Goal: Task Accomplishment & Management: Use online tool/utility

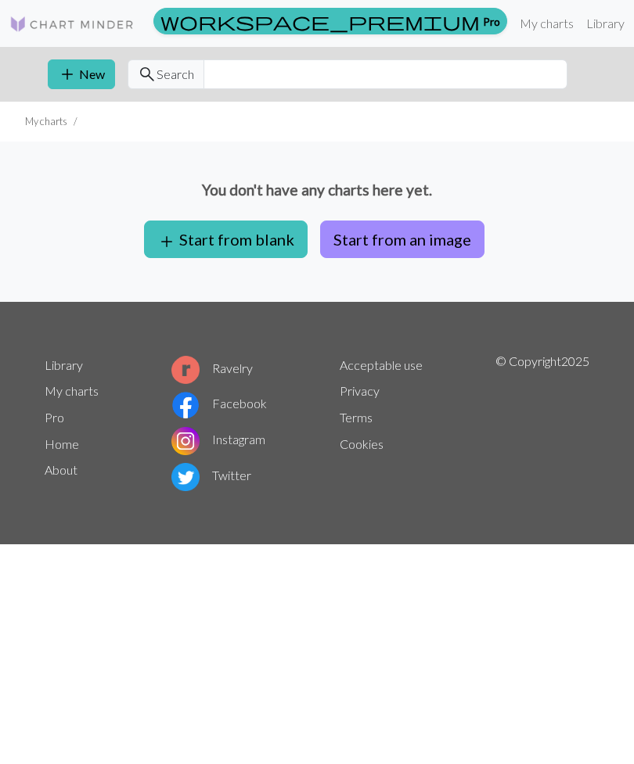
click at [259, 224] on button "add Start from blank" at bounding box center [225, 240] width 163 height 38
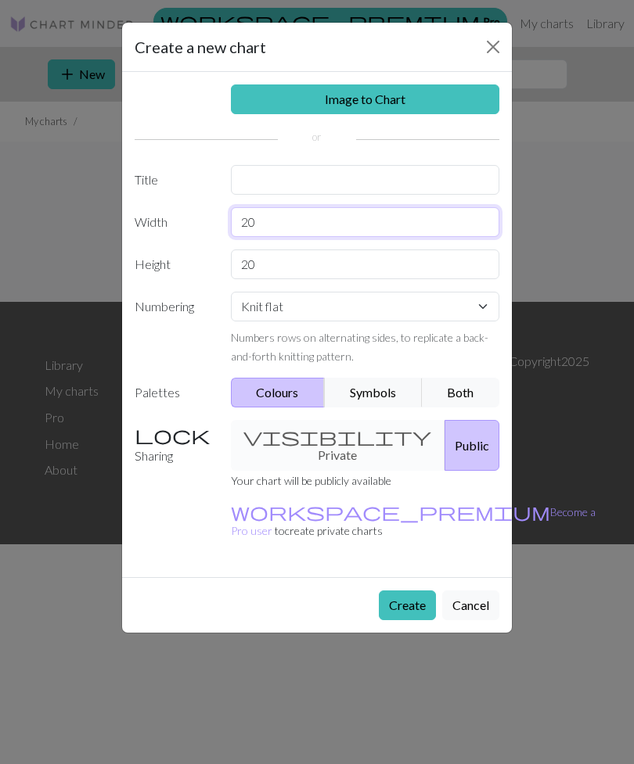
click at [357, 225] on input "20" at bounding box center [365, 222] width 269 height 30
type input "2"
type input "6"
click at [407, 278] on input "20" at bounding box center [365, 265] width 269 height 30
click at [431, 216] on input "6" at bounding box center [365, 222] width 269 height 30
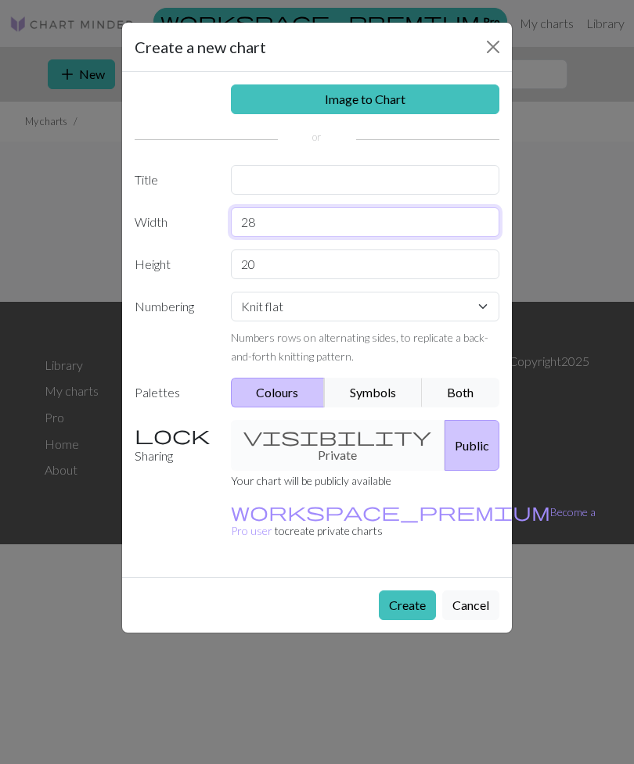
type input "28"
click at [424, 260] on input "20" at bounding box center [365, 265] width 269 height 30
type input "2"
type input "30"
click at [404, 307] on select "Knit flat Knit in the round Lace knitting Cross stitch" at bounding box center [365, 307] width 269 height 30
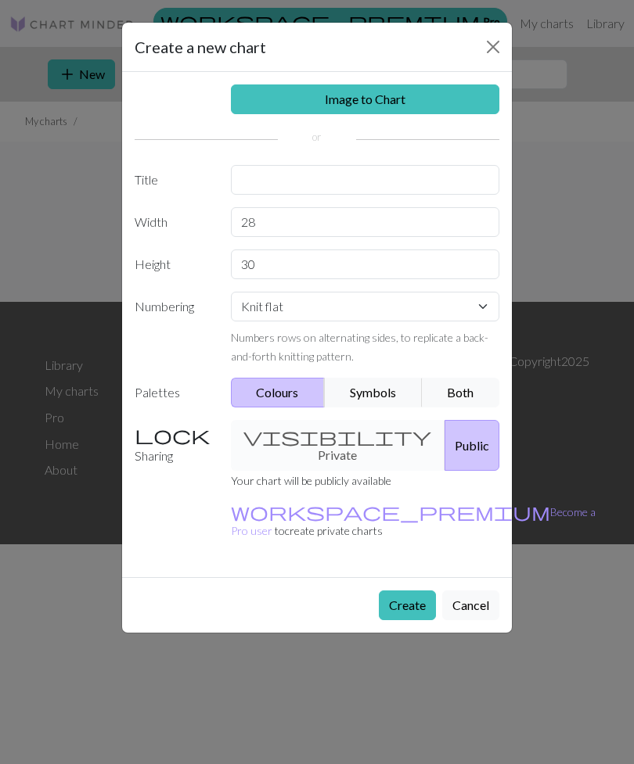
click at [308, 444] on div "visibility Private Public" at bounding box center [365, 445] width 288 height 51
click at [333, 437] on div "visibility Private Public" at bounding box center [365, 445] width 288 height 51
click at [322, 431] on div "visibility Private Public" at bounding box center [365, 445] width 288 height 51
click at [300, 441] on div "visibility Private Public" at bounding box center [365, 445] width 288 height 51
click at [435, 591] on button "Create" at bounding box center [407, 606] width 57 height 30
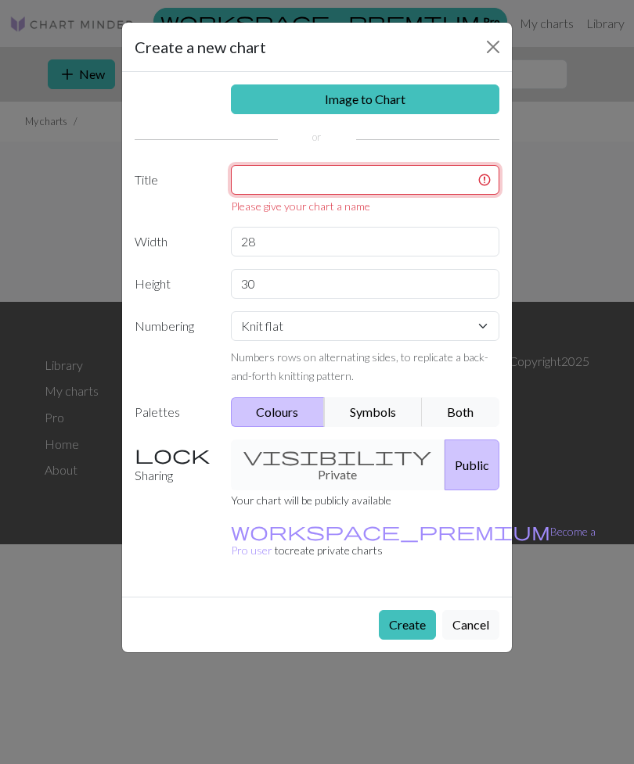
click at [428, 175] on input "text" at bounding box center [365, 180] width 269 height 30
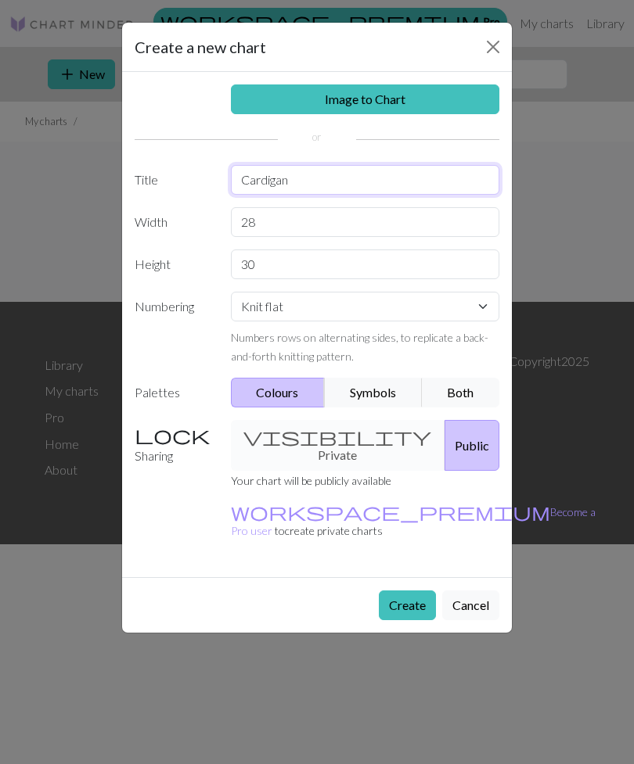
type input "Cardigan"
click at [316, 437] on div "visibility Private Public" at bounding box center [365, 445] width 288 height 51
click at [419, 591] on button "Create" at bounding box center [407, 606] width 57 height 30
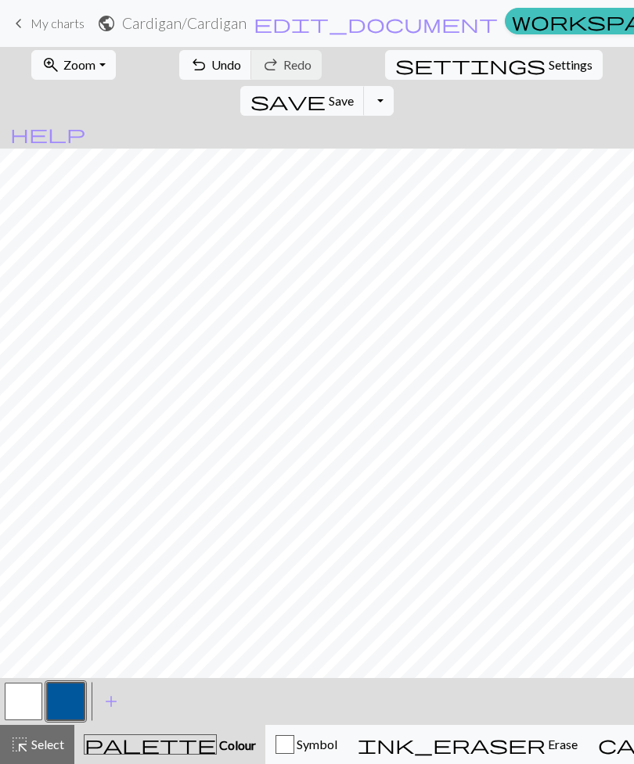
click at [182, 69] on button "undo Undo Undo" at bounding box center [215, 65] width 73 height 30
click at [189, 68] on span "undo" at bounding box center [198, 65] width 19 height 22
click at [189, 67] on span "undo" at bounding box center [198, 65] width 19 height 22
click at [189, 66] on span "undo" at bounding box center [198, 65] width 19 height 22
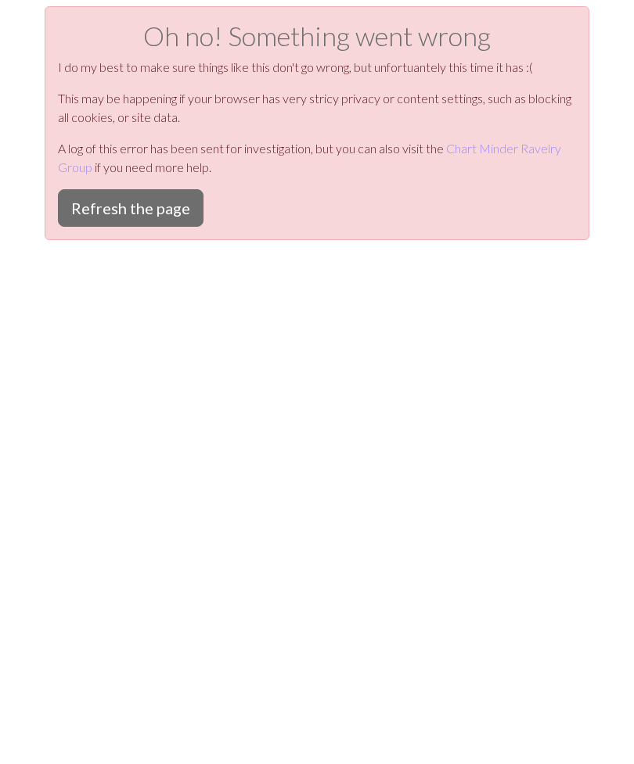
click at [164, 66] on p "I do my best to make sure things like this don't go wrong, but unfortuantely th…" at bounding box center [317, 67] width 518 height 19
click at [104, 210] on button "Refresh the page" at bounding box center [131, 208] width 146 height 38
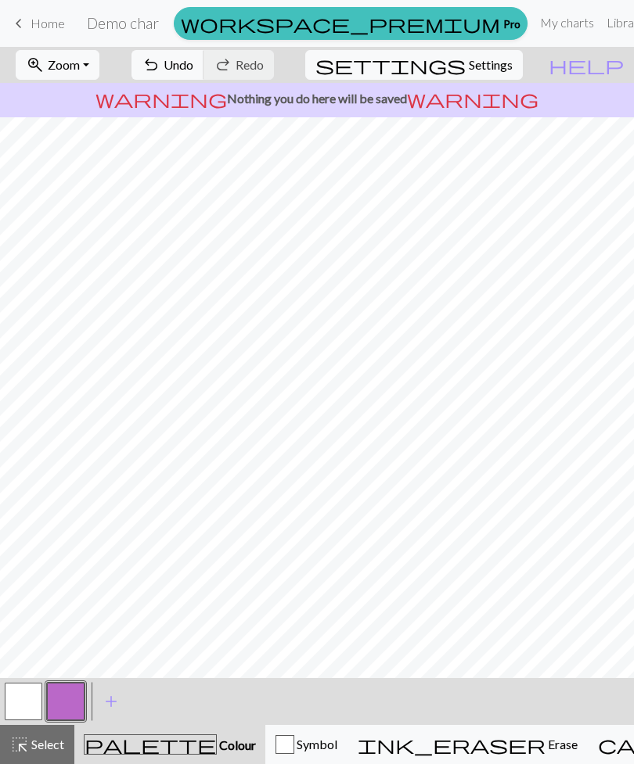
click at [12, 742] on span "highlight_alt" at bounding box center [19, 745] width 19 height 22
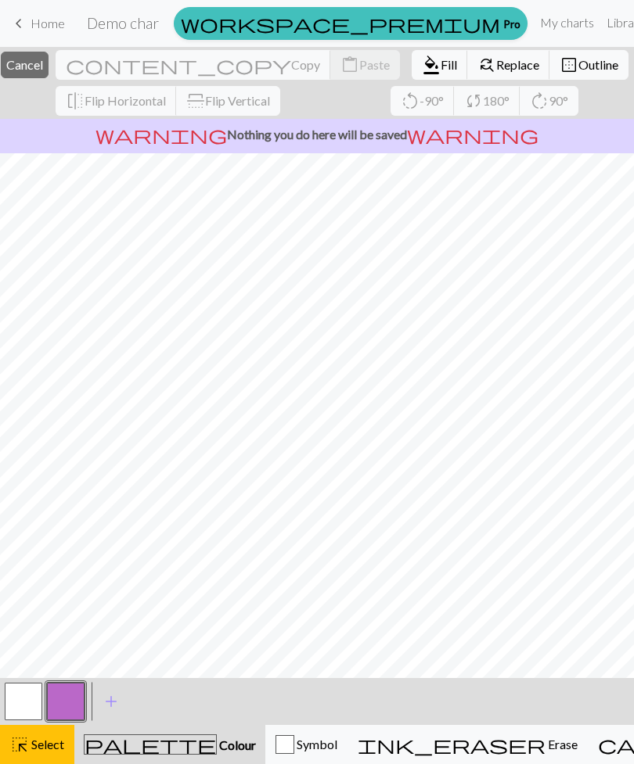
click at [545, 752] on span "Erase" at bounding box center [561, 744] width 32 height 15
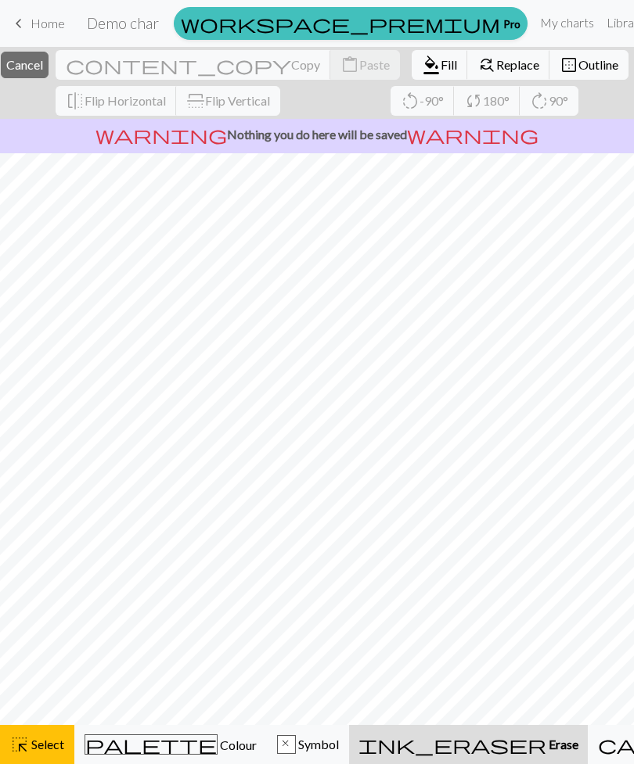
click at [546, 749] on span "Erase" at bounding box center [562, 744] width 32 height 15
click at [546, 743] on span "Erase" at bounding box center [562, 744] width 32 height 15
click at [546, 742] on span "Erase" at bounding box center [562, 744] width 32 height 15
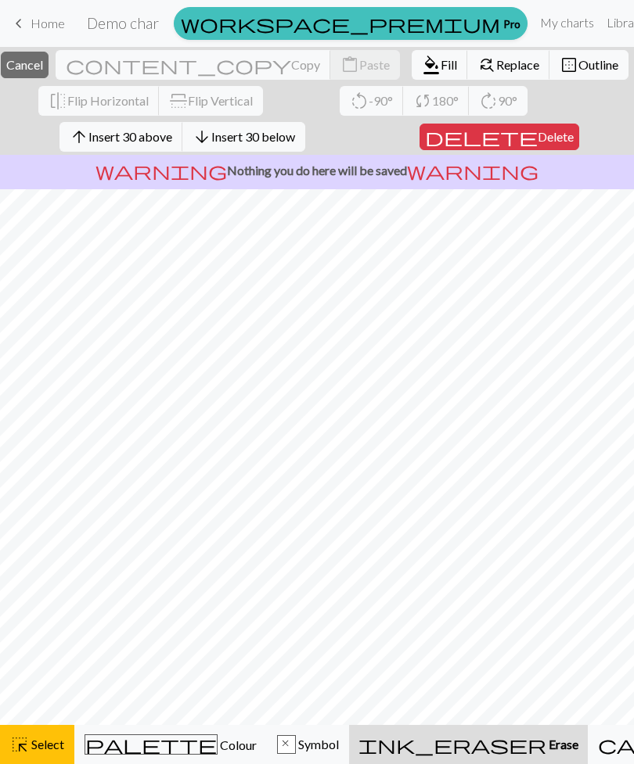
click at [546, 748] on span "Erase" at bounding box center [562, 744] width 32 height 15
click at [546, 747] on span "Erase" at bounding box center [562, 744] width 32 height 15
click at [278, 739] on div "x" at bounding box center [286, 745] width 17 height 19
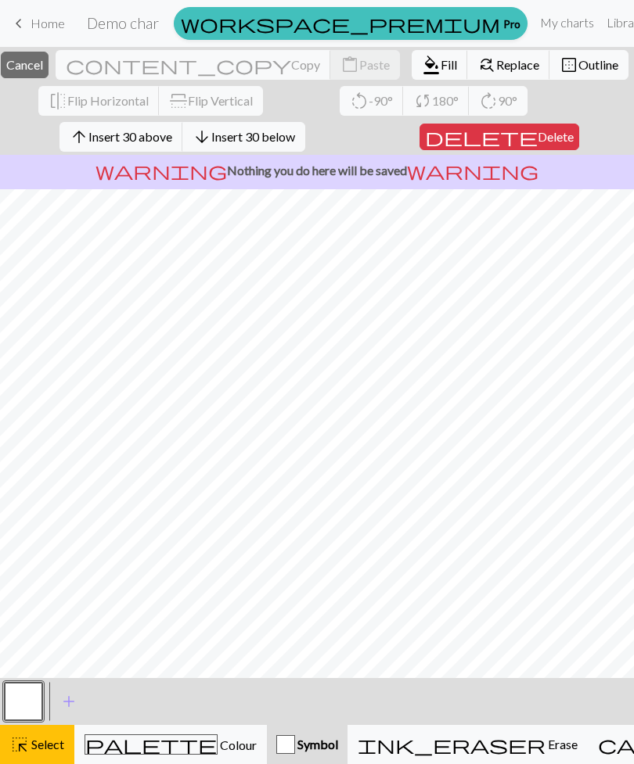
click at [276, 744] on div "button" at bounding box center [285, 744] width 19 height 19
click at [430, 754] on button "ink_eraser Erase Erase" at bounding box center [467, 744] width 240 height 39
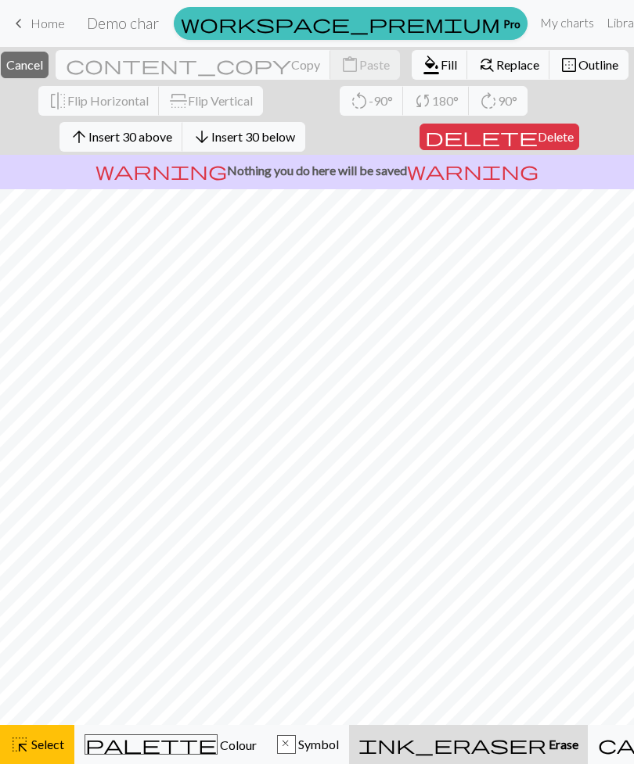
click at [546, 745] on span "Erase" at bounding box center [562, 744] width 32 height 15
click at [546, 742] on span "Erase" at bounding box center [562, 744] width 32 height 15
click at [448, 735] on button "ink_eraser Erase Erase" at bounding box center [468, 744] width 239 height 39
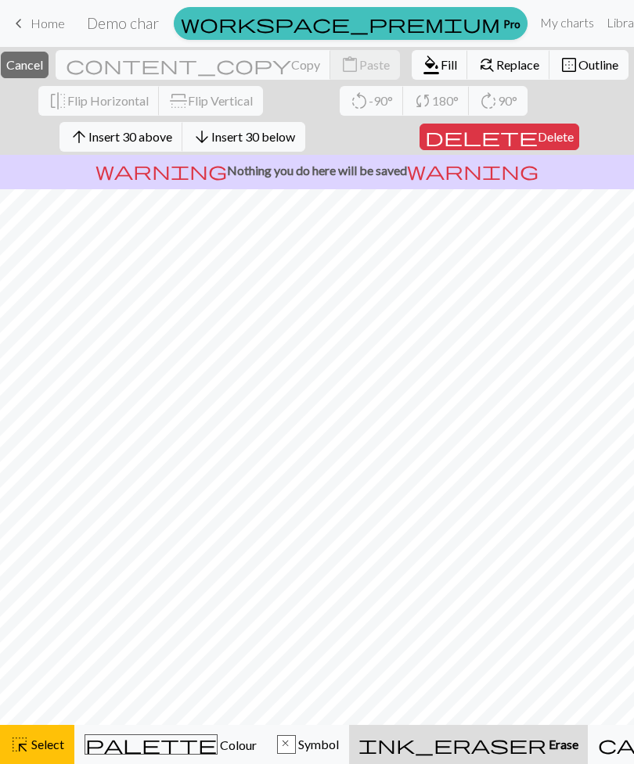
click at [537, 140] on span "Delete" at bounding box center [555, 136] width 36 height 15
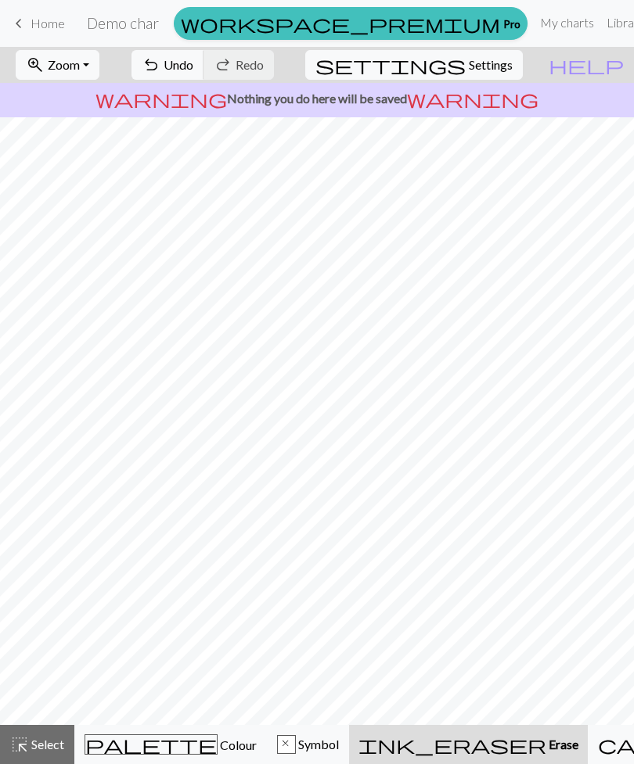
click at [160, 68] on span "undo" at bounding box center [151, 65] width 19 height 22
click at [36, 23] on span "Home" at bounding box center [48, 23] width 34 height 15
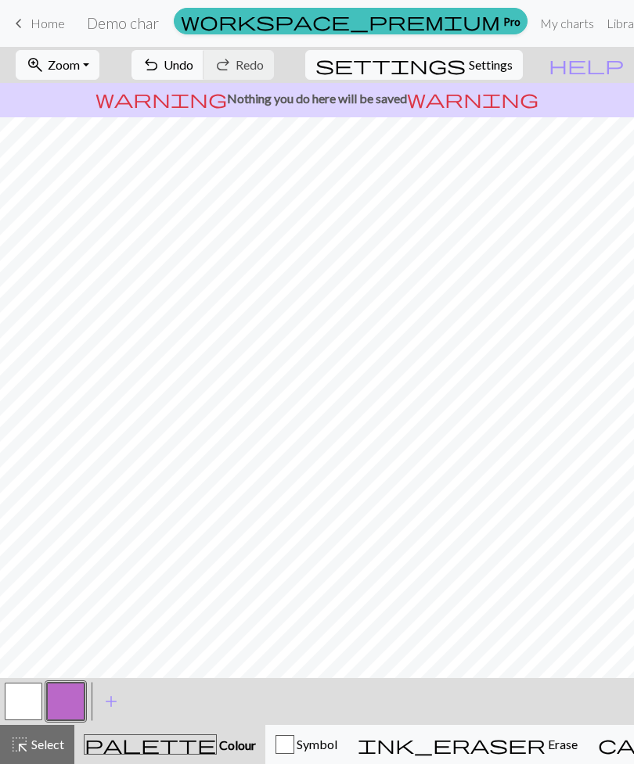
click at [31, 702] on button "button" at bounding box center [24, 702] width 38 height 38
click at [22, 741] on span "highlight_alt" at bounding box center [19, 745] width 19 height 22
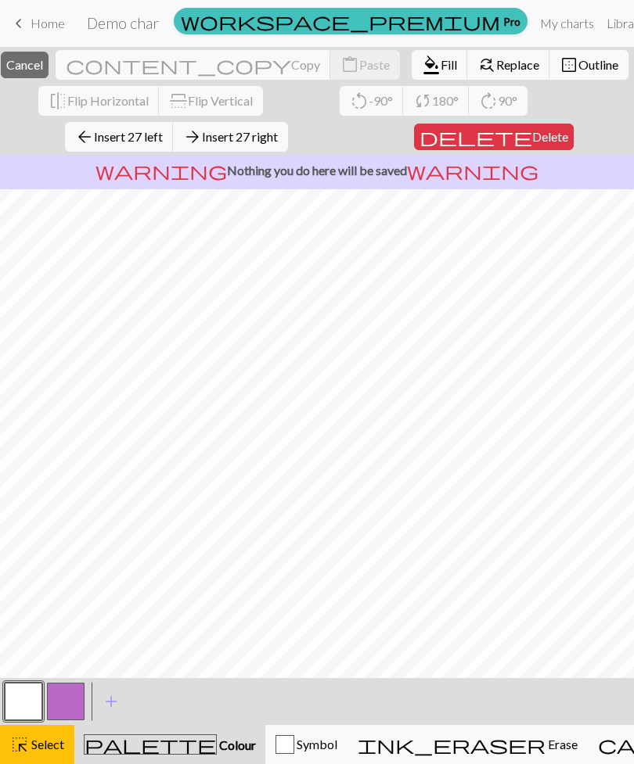
click at [6, 699] on button "button" at bounding box center [24, 702] width 38 height 38
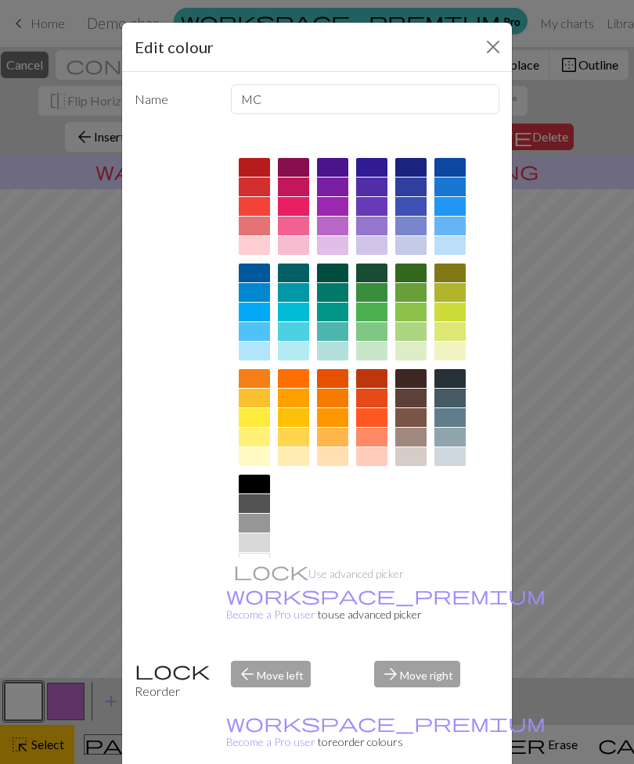
click at [246, 569] on icon at bounding box center [254, 564] width 19 height 19
click at [426, 678] on div "arrow_forward Move right" at bounding box center [437, 681] width 144 height 40
click at [489, 57] on button "Close" at bounding box center [492, 46] width 25 height 25
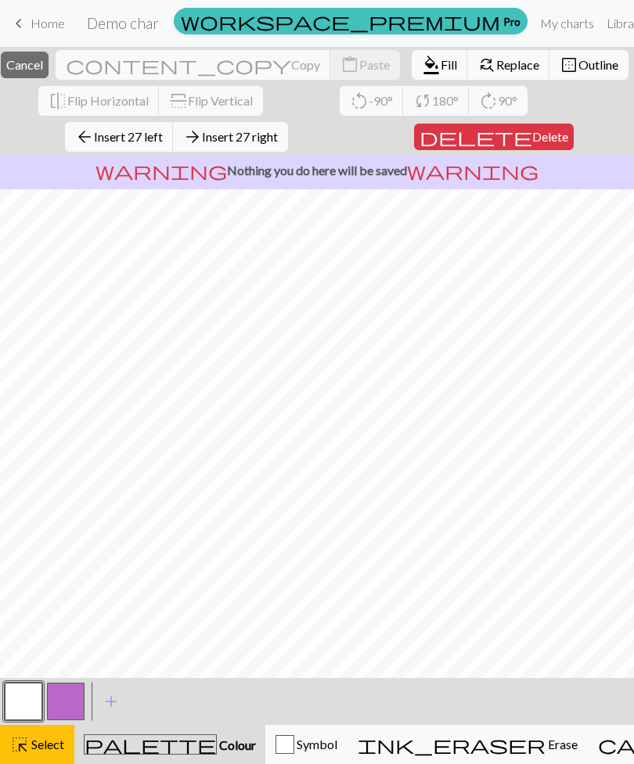
click at [532, 135] on span "Delete" at bounding box center [550, 136] width 36 height 15
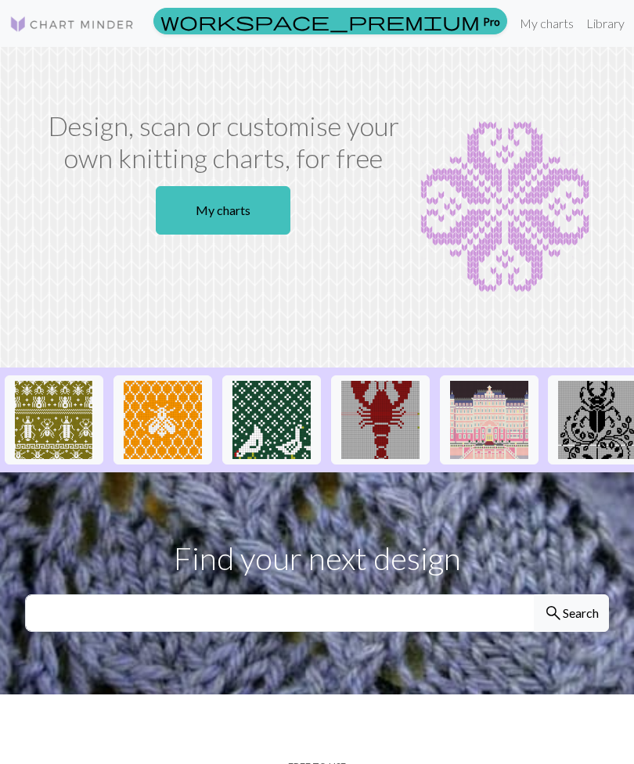
click at [208, 203] on link "My charts" at bounding box center [223, 210] width 135 height 49
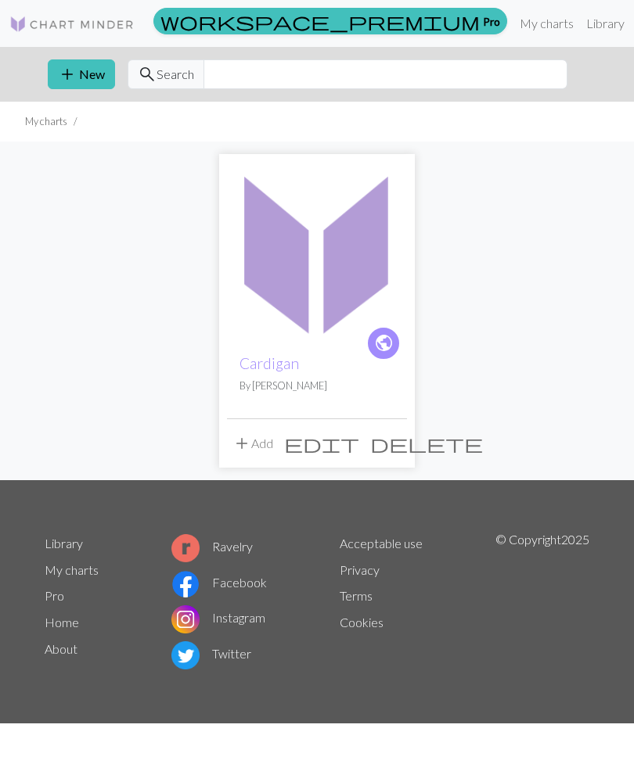
click at [276, 368] on link "Cardigan" at bounding box center [268, 363] width 59 height 18
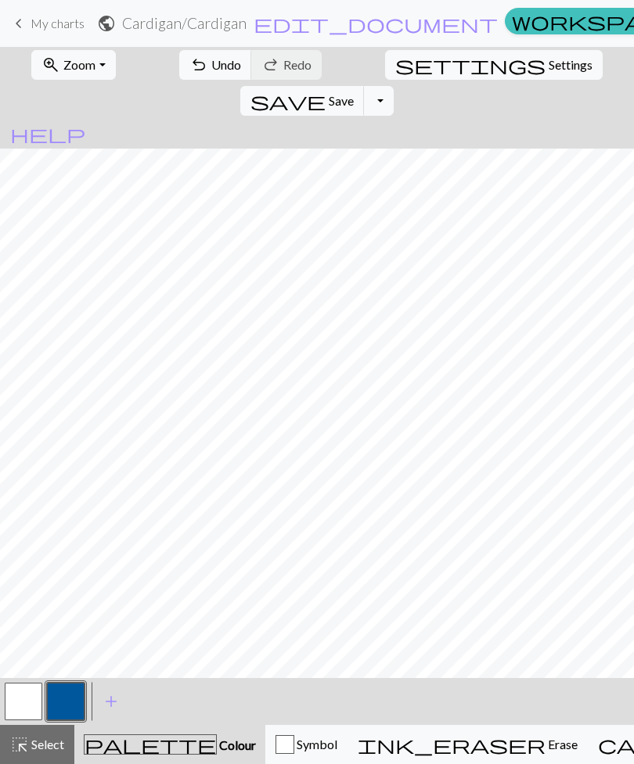
click at [72, 706] on button "button" at bounding box center [66, 702] width 38 height 38
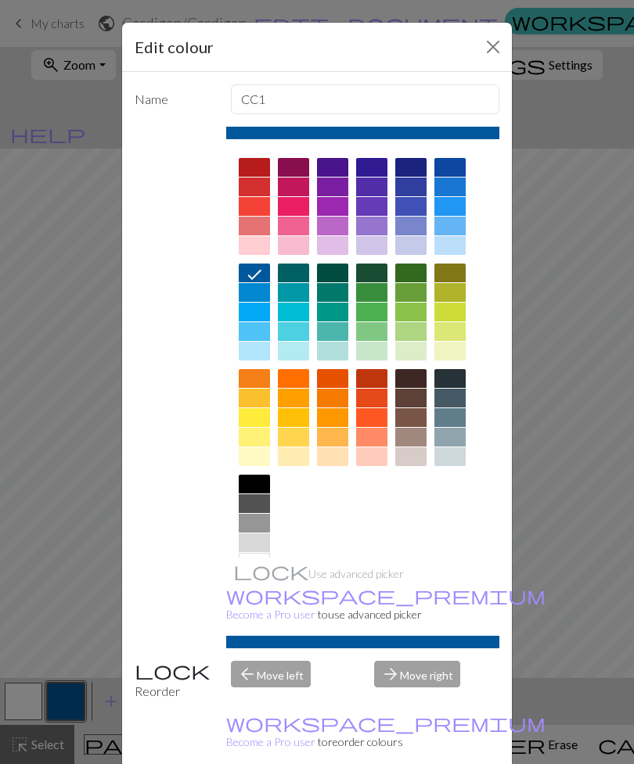
click at [243, 489] on div at bounding box center [254, 484] width 31 height 19
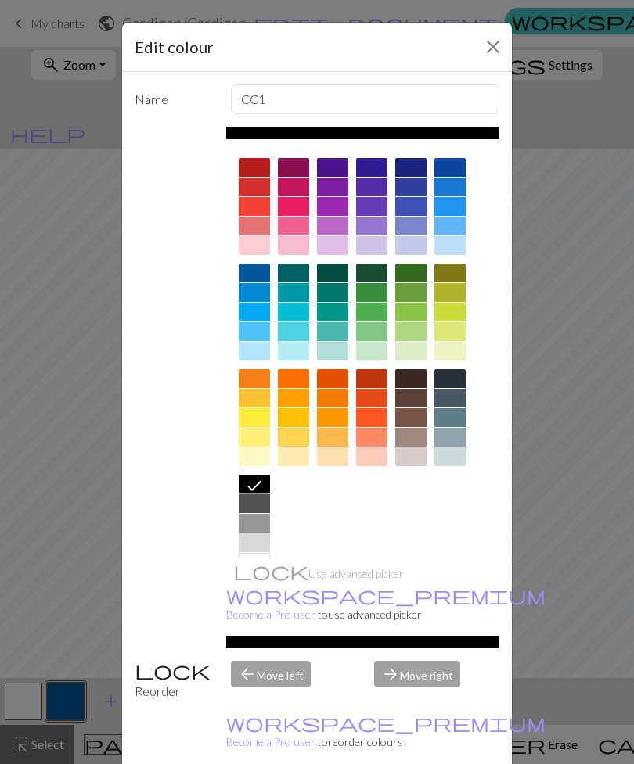
click at [494, 50] on button "Close" at bounding box center [492, 46] width 25 height 25
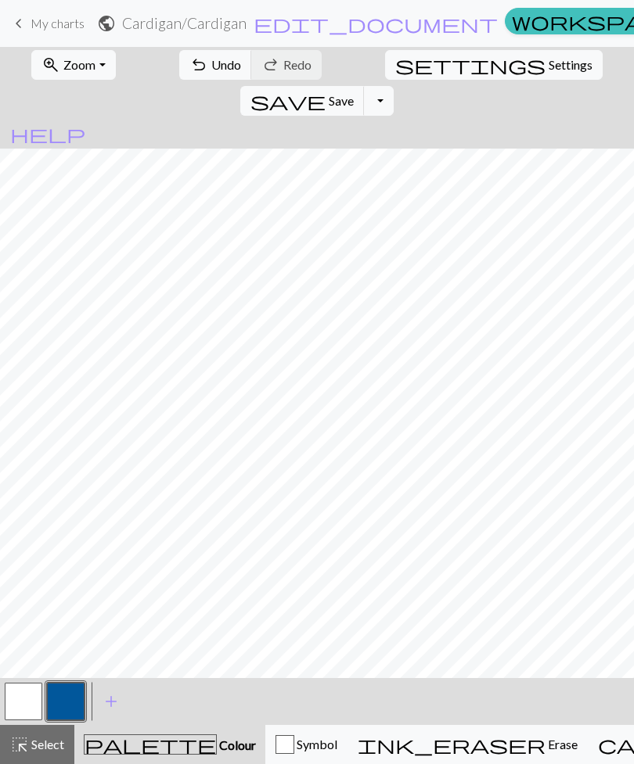
click at [189, 72] on span "undo" at bounding box center [198, 65] width 19 height 22
click at [189, 66] on span "undo" at bounding box center [198, 65] width 19 height 22
click at [179, 63] on button "undo Undo Undo" at bounding box center [215, 65] width 73 height 30
click at [189, 66] on span "undo" at bounding box center [198, 65] width 19 height 22
click at [189, 57] on span "undo" at bounding box center [198, 65] width 19 height 22
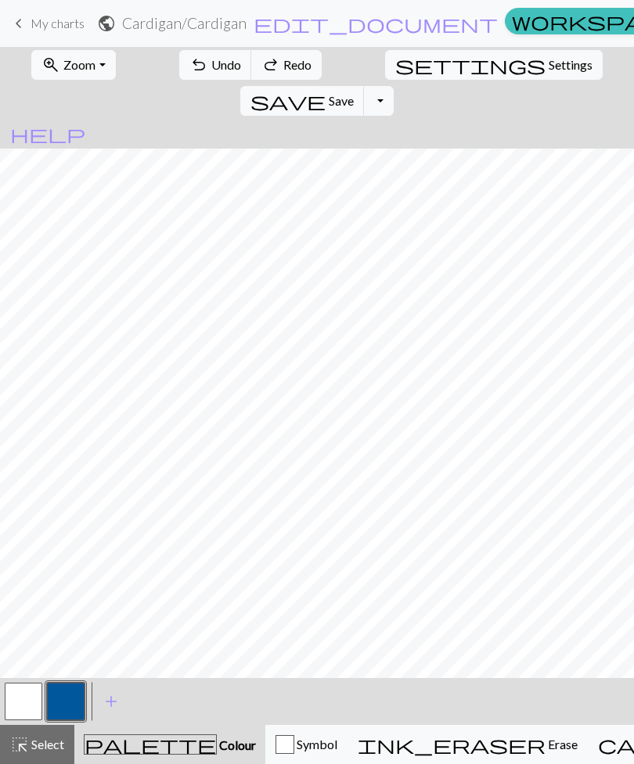
click at [189, 57] on span "undo" at bounding box center [198, 65] width 19 height 22
click at [179, 59] on button "undo Undo Undo" at bounding box center [215, 65] width 73 height 30
click at [179, 77] on button "undo Undo Undo" at bounding box center [215, 65] width 73 height 30
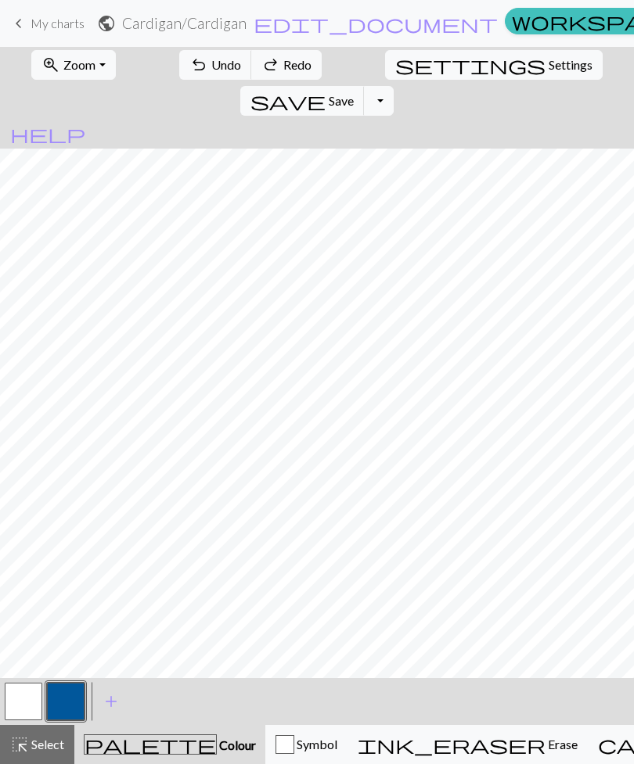
click at [179, 77] on button "undo Undo Undo" at bounding box center [215, 65] width 73 height 30
click at [189, 59] on span "undo" at bounding box center [198, 65] width 19 height 22
click at [189, 57] on span "undo" at bounding box center [198, 65] width 19 height 22
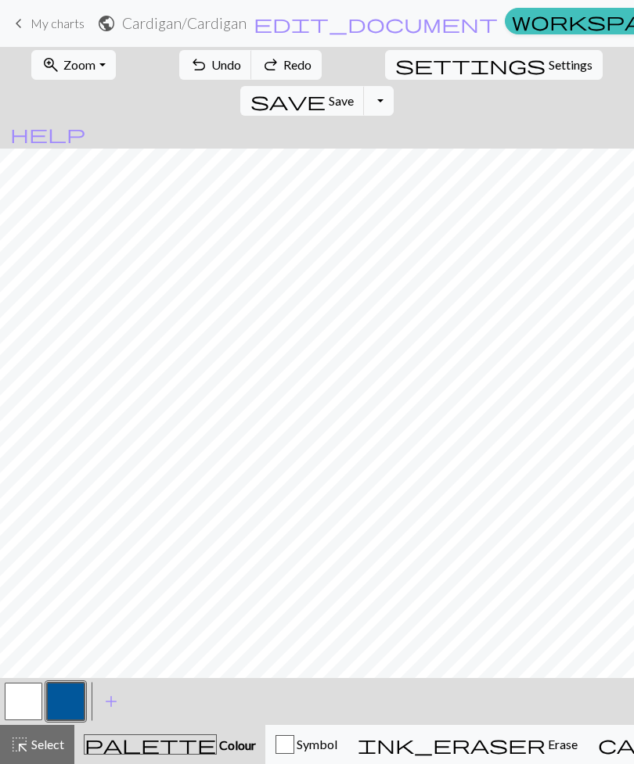
click at [189, 56] on span "undo" at bounding box center [198, 65] width 19 height 22
click at [179, 51] on button "undo Undo Undo" at bounding box center [215, 65] width 73 height 30
click at [179, 50] on button "undo Undo Undo" at bounding box center [215, 65] width 73 height 30
click at [179, 52] on button "undo Undo Undo" at bounding box center [215, 65] width 73 height 30
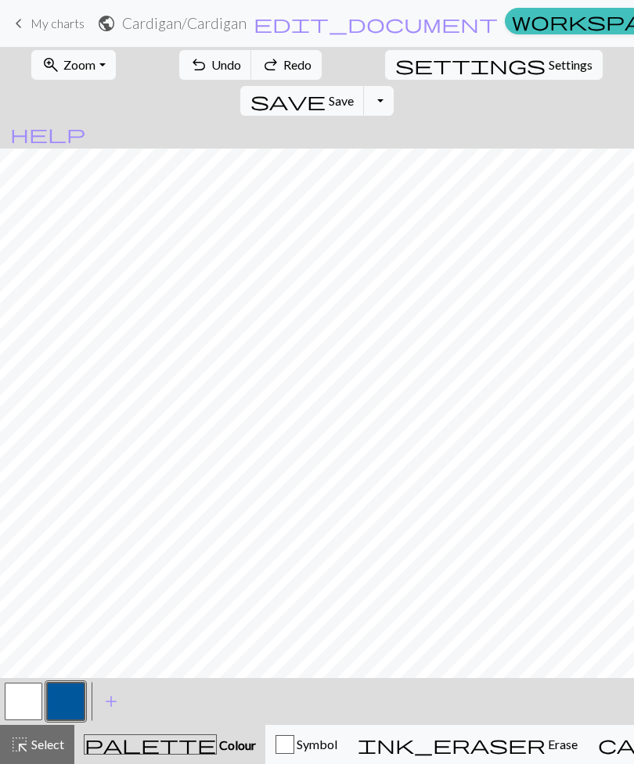
click at [174, 49] on div "undo Undo Undo redo Redo Redo" at bounding box center [250, 65] width 152 height 36
click at [179, 52] on button "undo Undo Undo" at bounding box center [215, 65] width 73 height 30
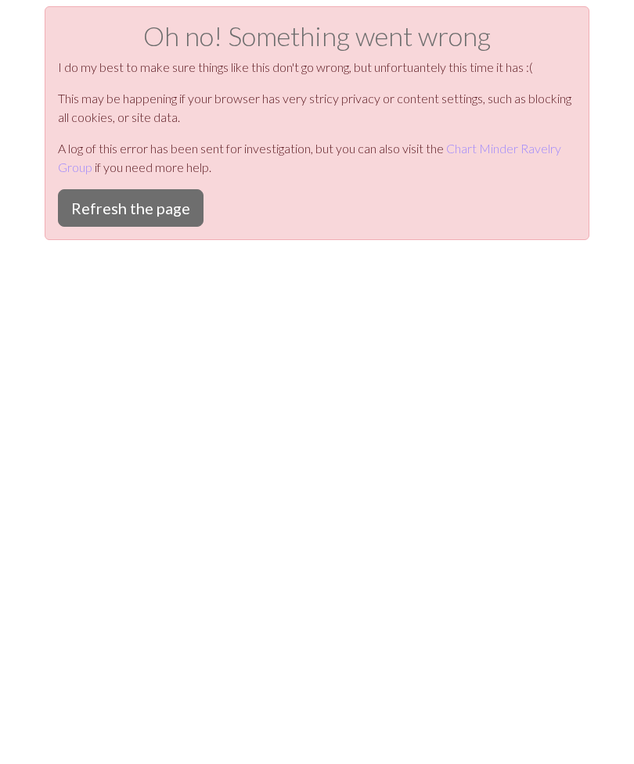
click at [151, 49] on h1 "Oh no! Something went wrong" at bounding box center [317, 36] width 518 height 32
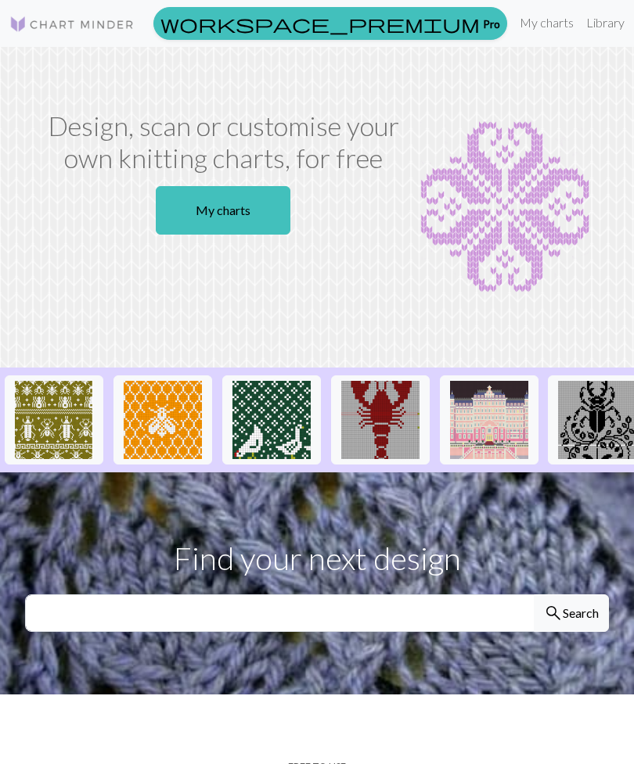
click at [250, 211] on link "My charts" at bounding box center [223, 210] width 135 height 49
